Goal: Find specific page/section: Find specific page/section

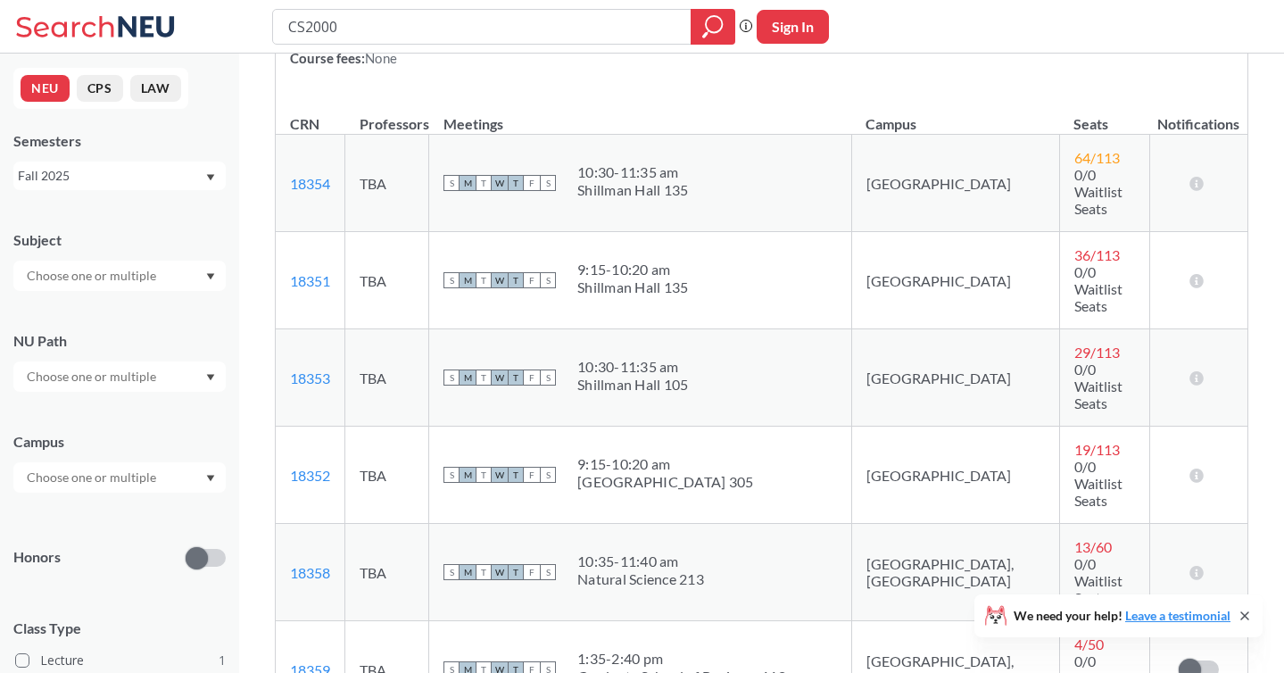
scroll to position [271, 0]
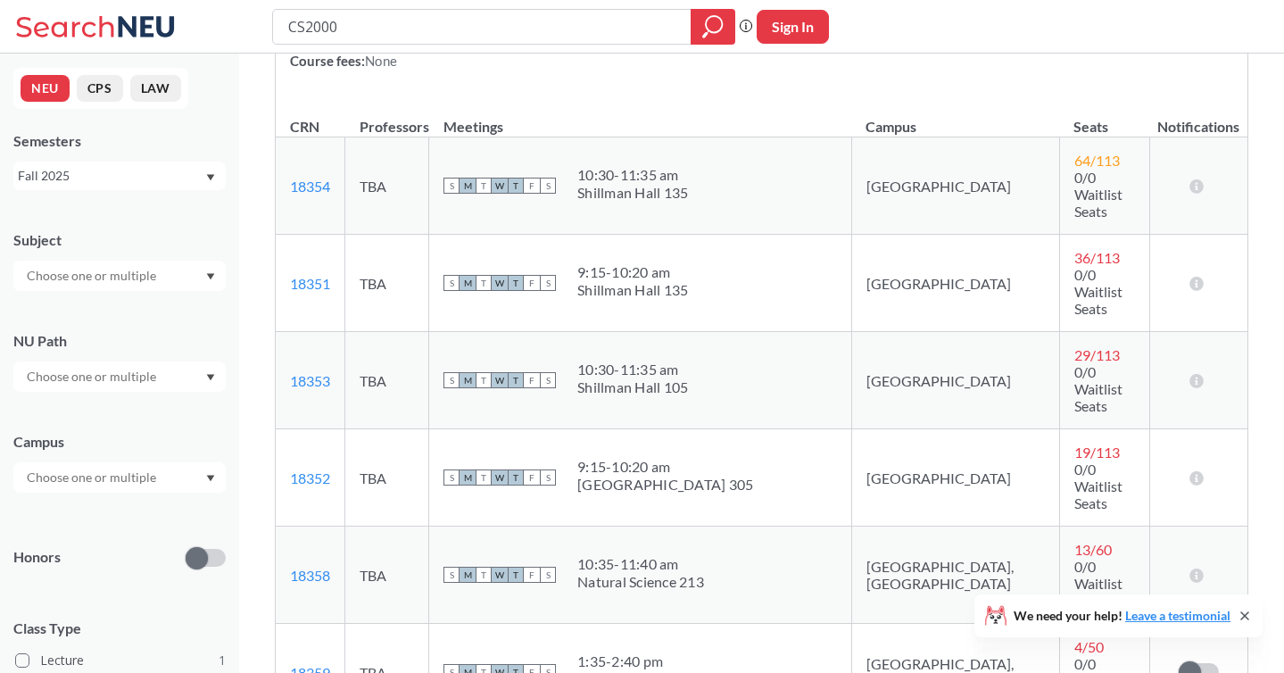
click at [900, 527] on td "[GEOGRAPHIC_DATA], [GEOGRAPHIC_DATA]" at bounding box center [955, 575] width 208 height 97
click at [893, 527] on td "[GEOGRAPHIC_DATA], [GEOGRAPHIC_DATA]" at bounding box center [955, 575] width 208 height 97
click at [892, 429] on td "[GEOGRAPHIC_DATA]" at bounding box center [955, 477] width 208 height 97
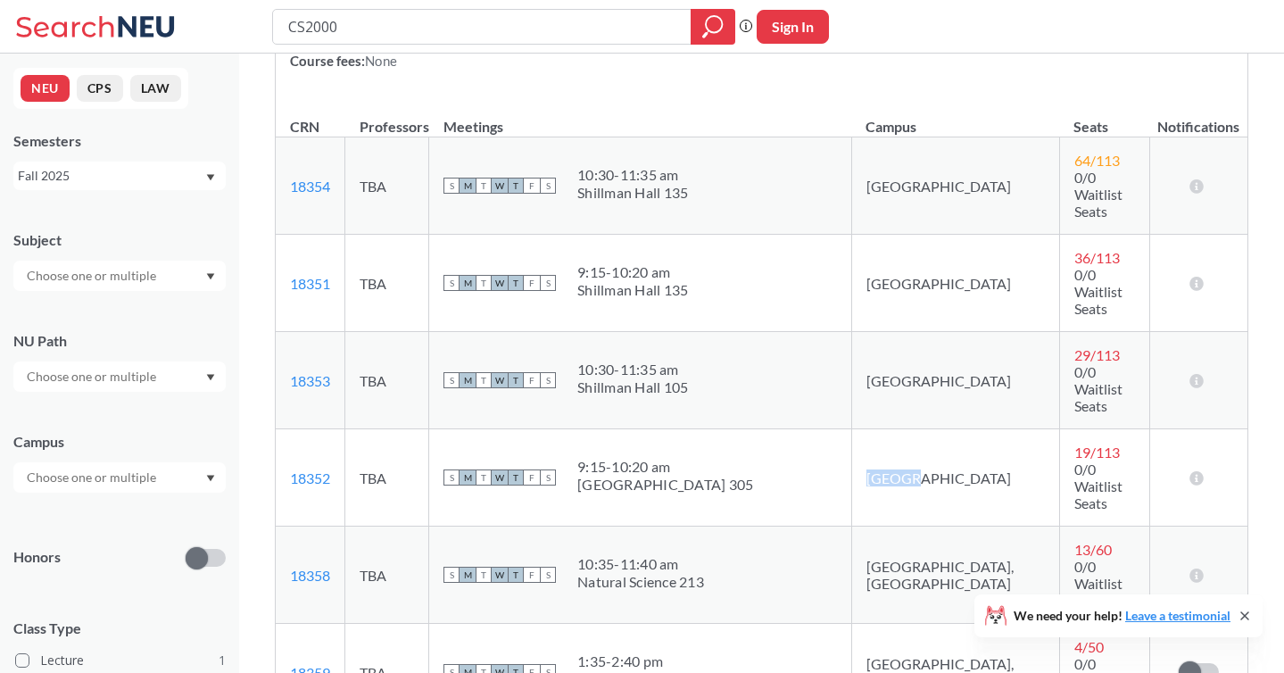
click at [892, 429] on td "[GEOGRAPHIC_DATA]" at bounding box center [955, 477] width 208 height 97
click at [905, 429] on td "[GEOGRAPHIC_DATA]" at bounding box center [955, 477] width 208 height 97
